Goal: Transaction & Acquisition: Purchase product/service

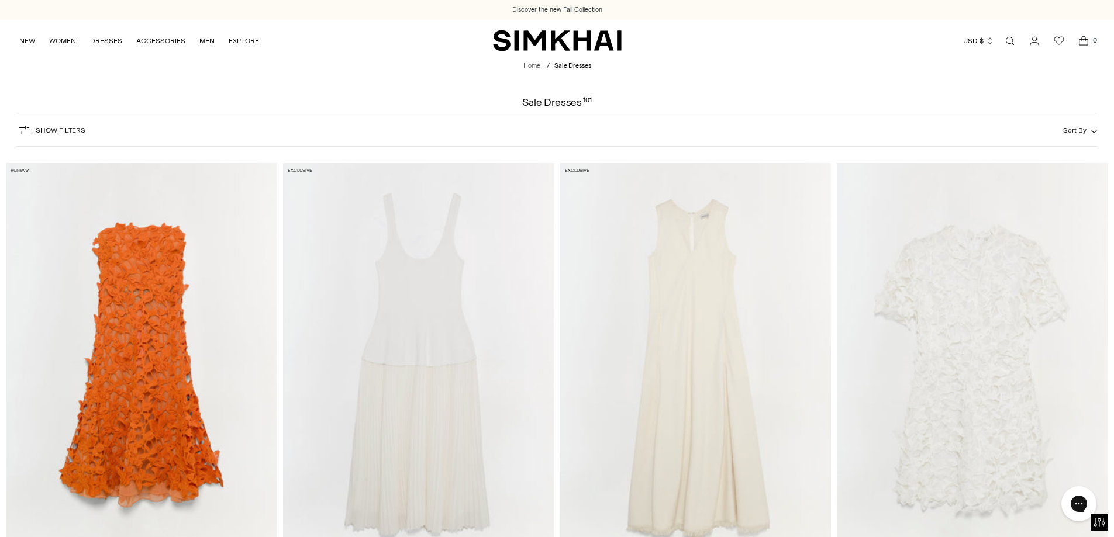
click at [1080, 126] on button "Sort By" at bounding box center [1080, 130] width 34 height 13
click at [1005, 202] on span "Price: Low to High" at bounding box center [994, 202] width 64 height 11
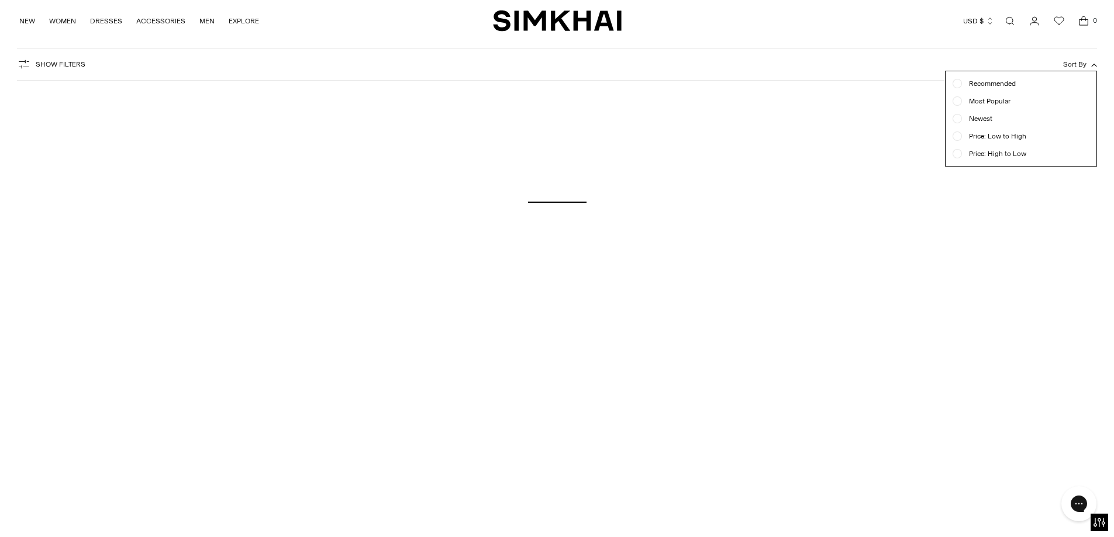
scroll to position [175, 0]
click at [1083, 64] on span "Sort By" at bounding box center [1074, 64] width 23 height 8
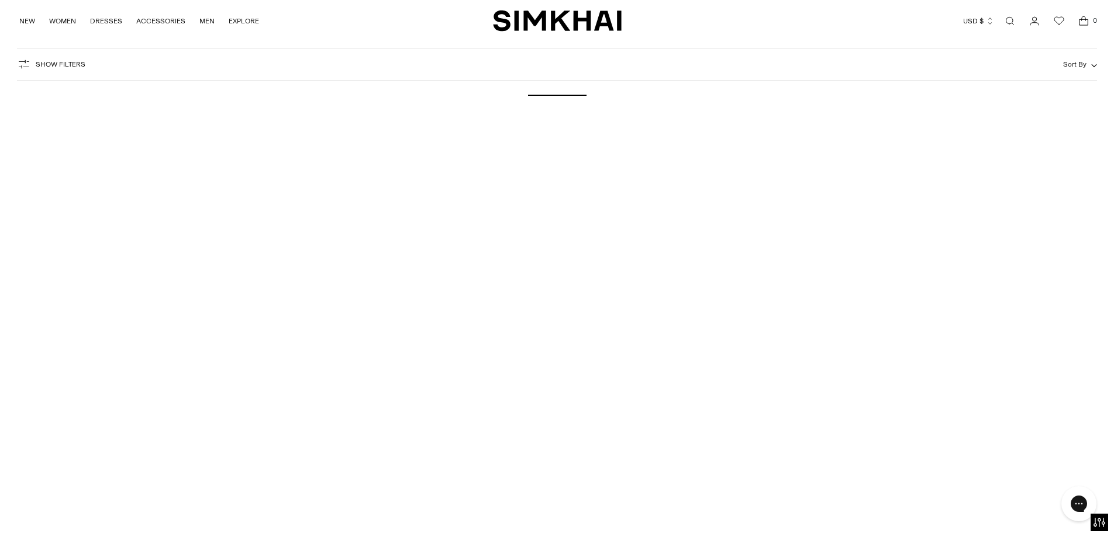
click at [978, 133] on div at bounding box center [557, 95] width 1102 height 234
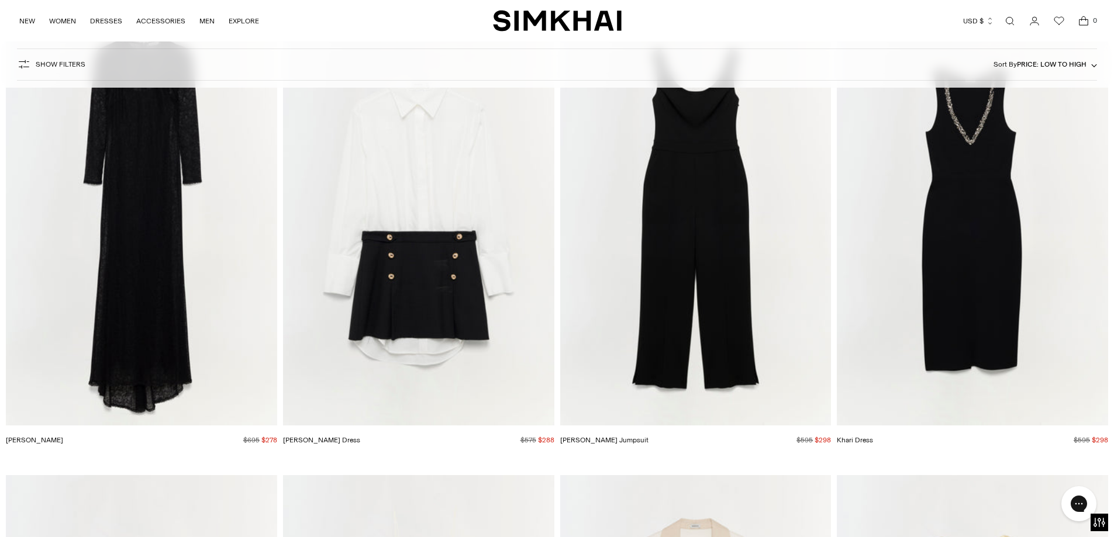
scroll to position [3800, 0]
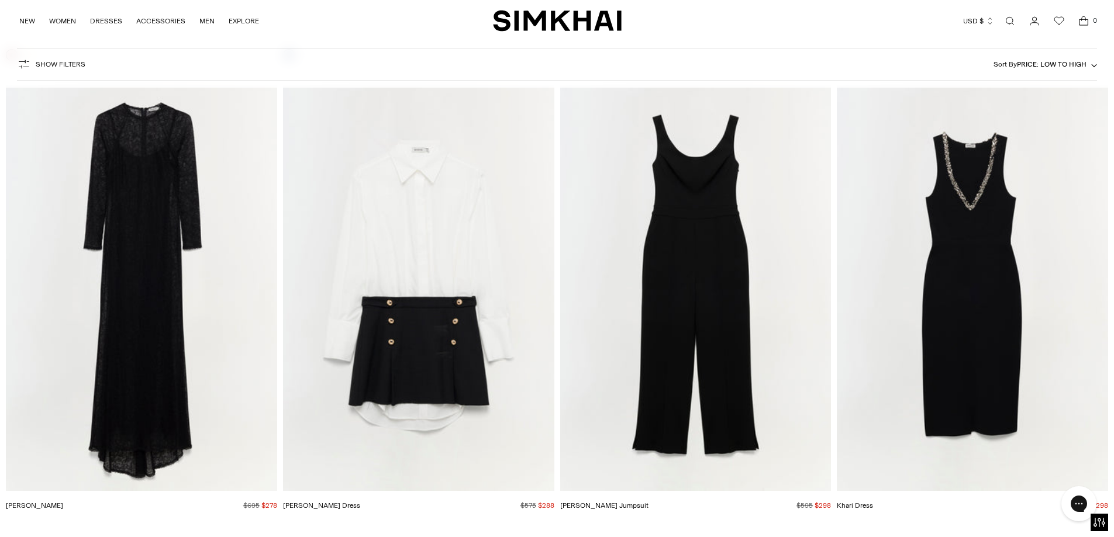
click at [0, 0] on img "Stacy Gown" at bounding box center [0, 0] width 0 height 0
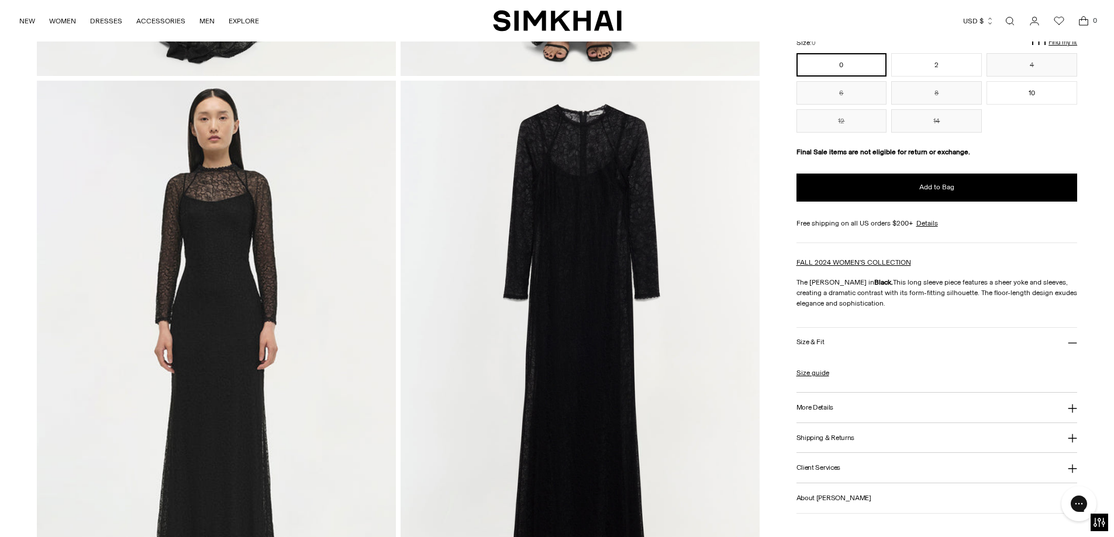
scroll to position [1111, 0]
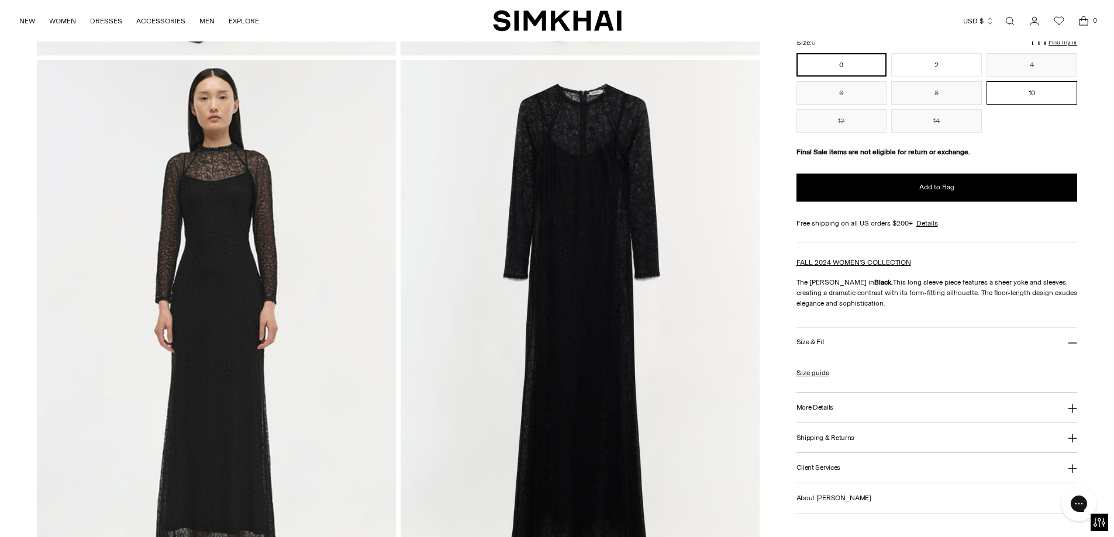
click at [1019, 91] on button "10" at bounding box center [1032, 92] width 91 height 23
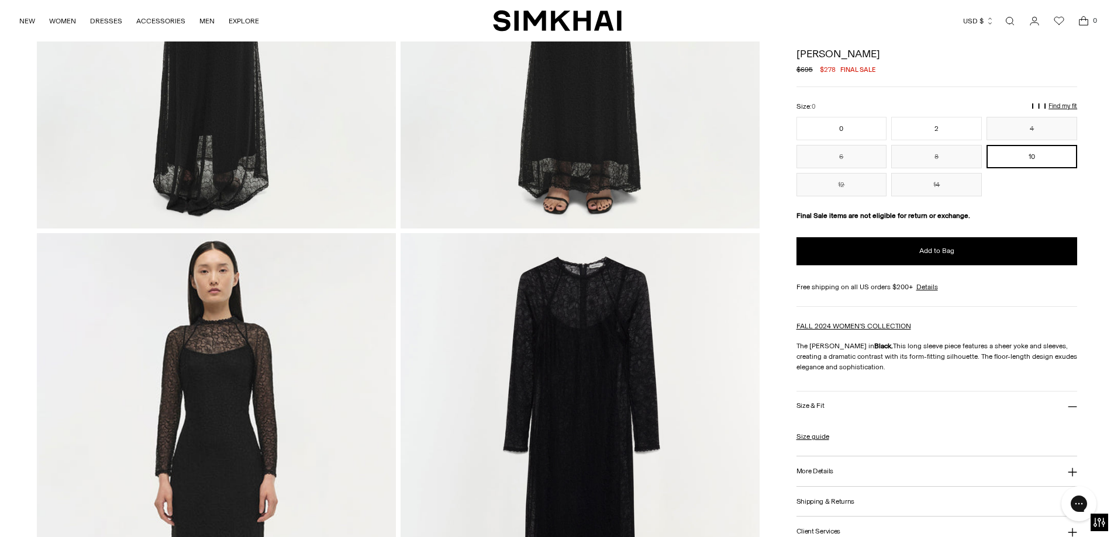
scroll to position [936, 0]
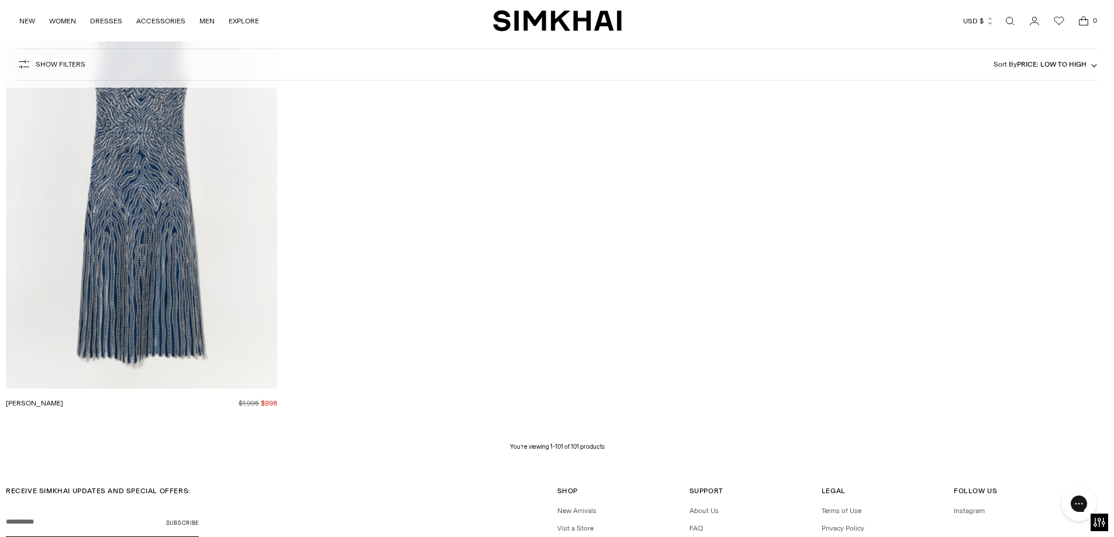
scroll to position [11952, 0]
